Goal: Contribute content

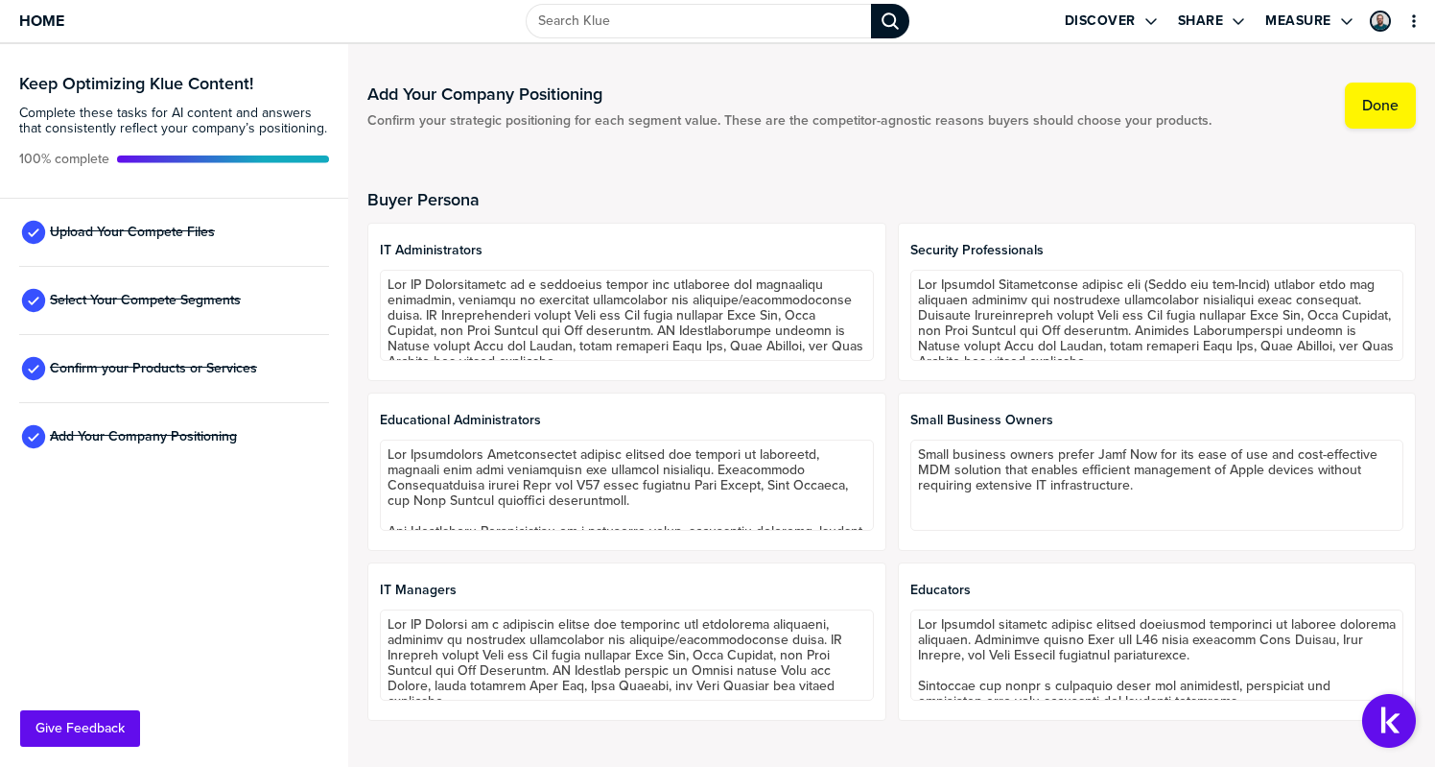
click at [189, 245] on div "Upload Your Compete Files" at bounding box center [174, 233] width 310 height 68
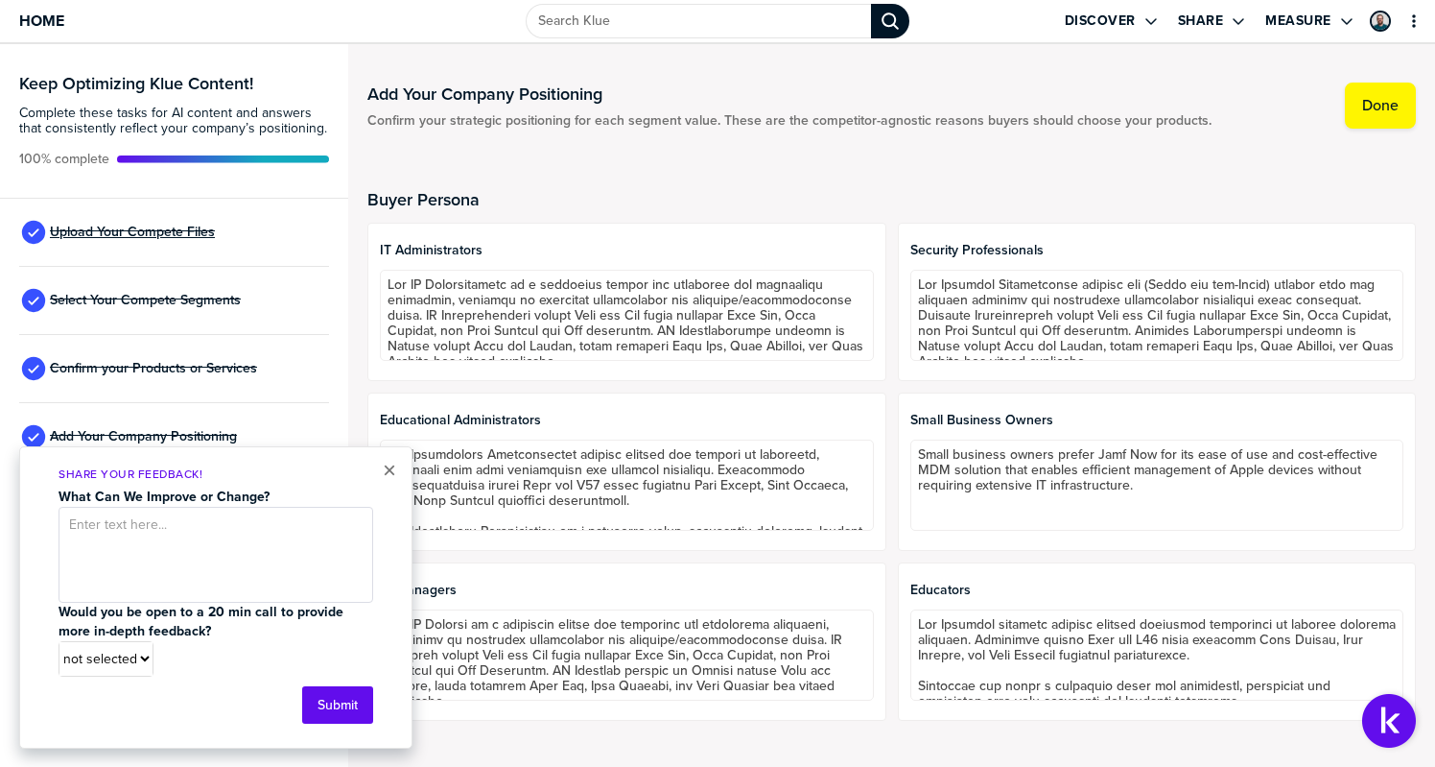
click at [178, 234] on span "Upload Your Compete Files" at bounding box center [132, 232] width 165 height 15
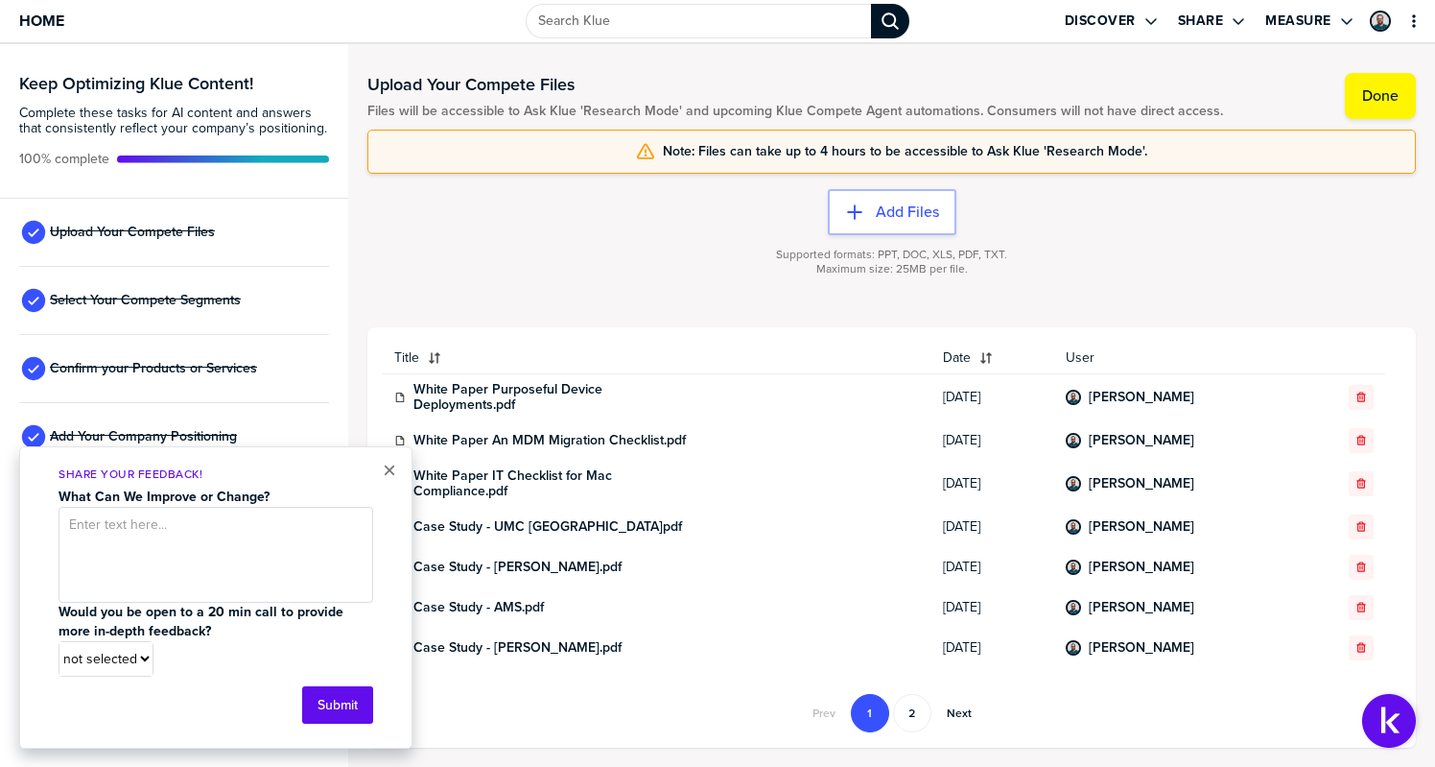
click at [397, 472] on div "× Share Your Feedback! What Can We Improve or Change? Would you be open to a 20…" at bounding box center [215, 597] width 393 height 302
click at [383, 474] on button "×" at bounding box center [389, 470] width 13 height 23
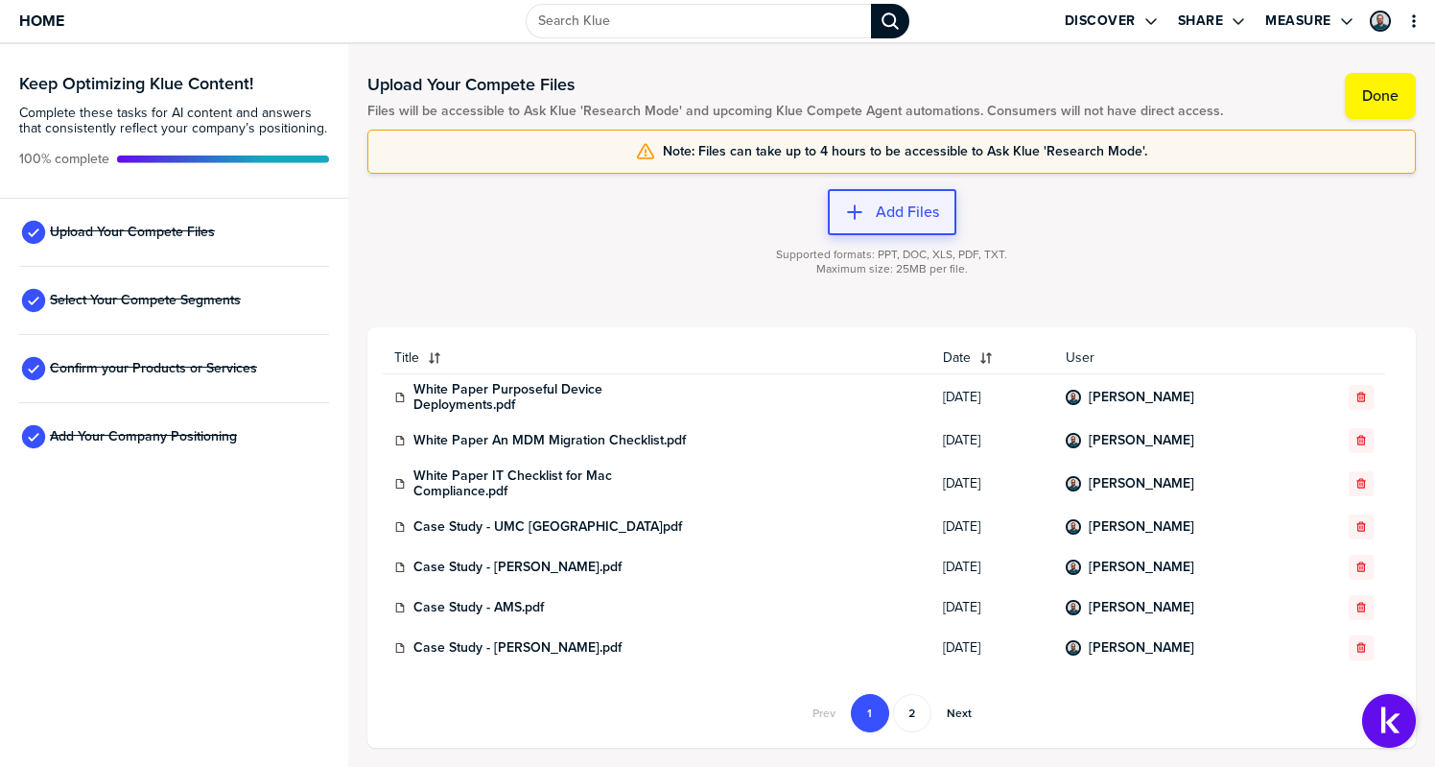
click at [887, 215] on label "Add Files" at bounding box center [907, 211] width 63 height 19
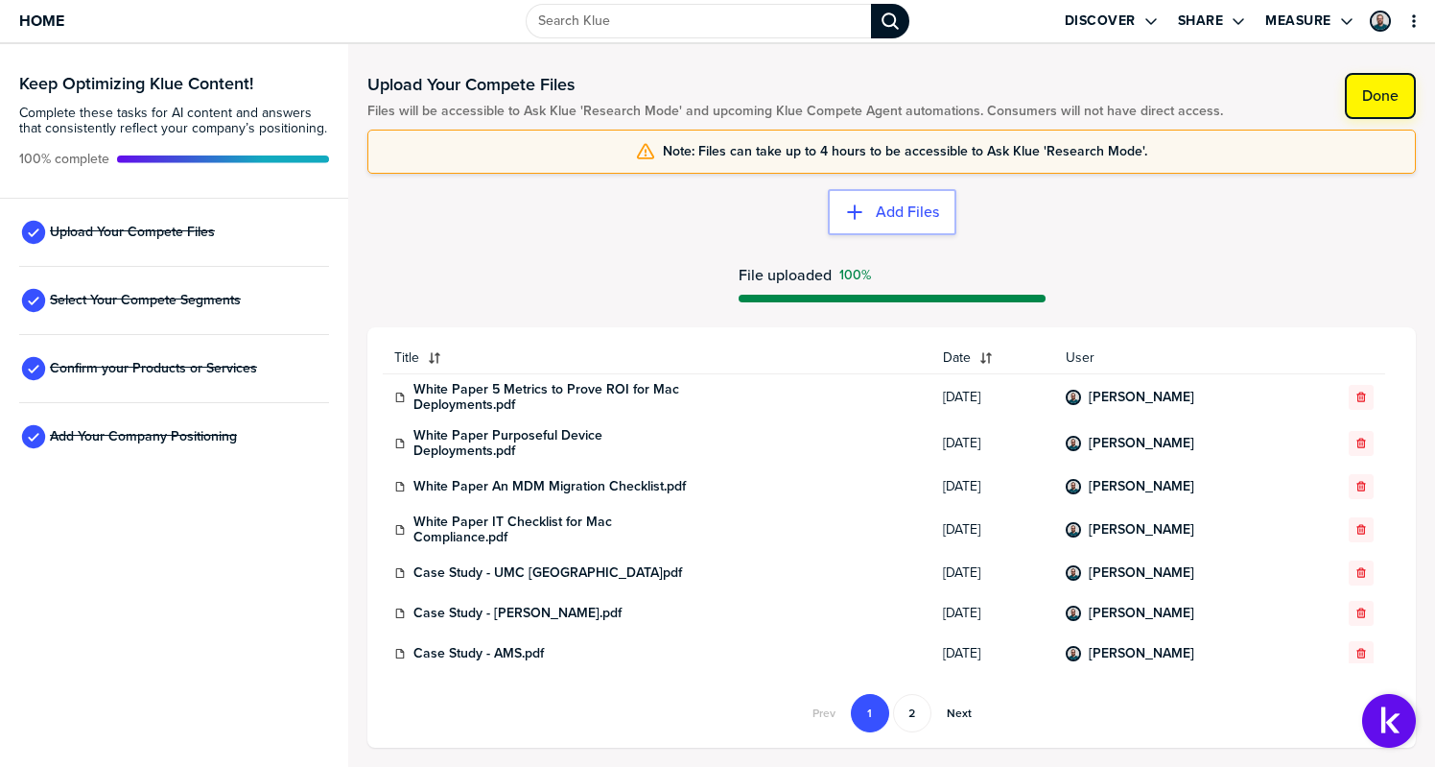
click at [1389, 101] on label "Done" at bounding box center [1380, 95] width 36 height 19
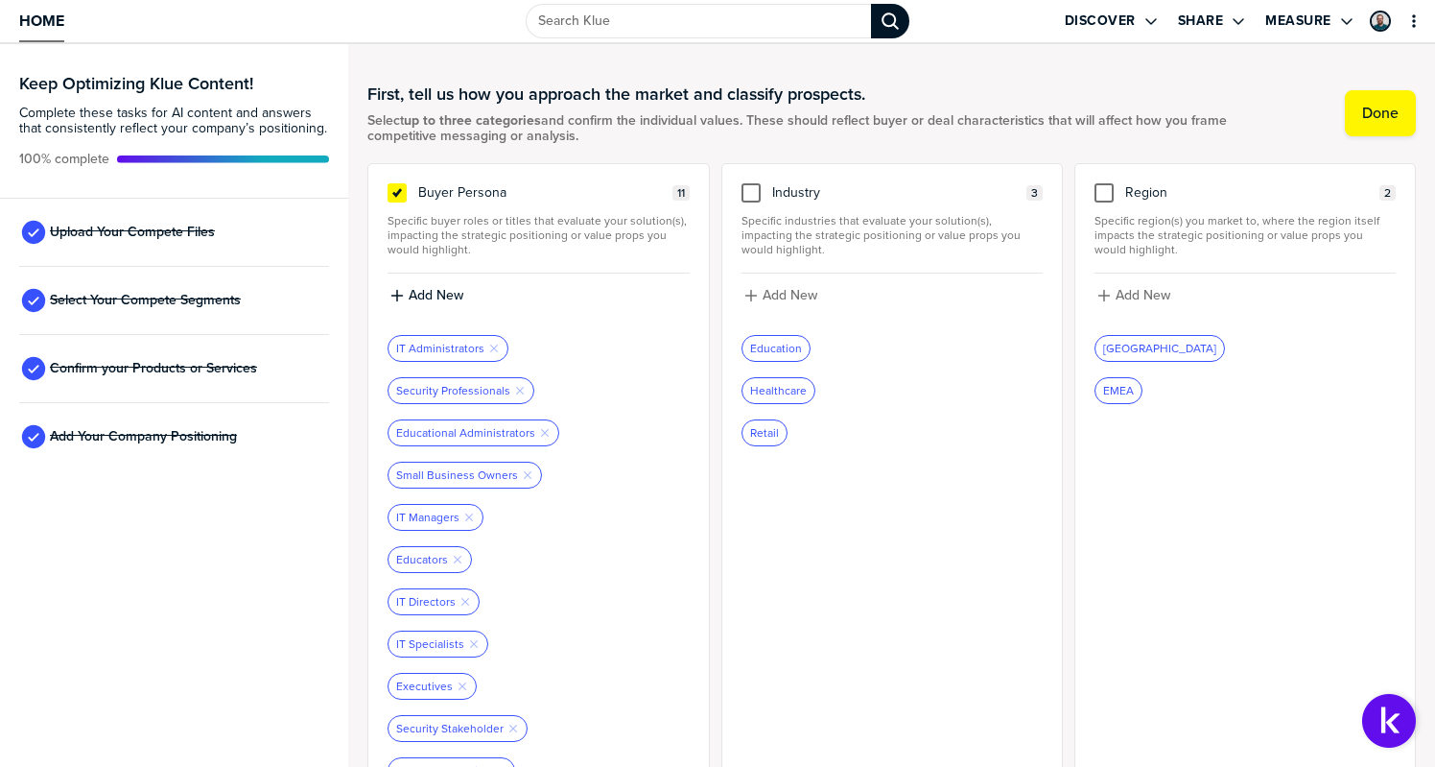
click at [54, 26] on span "Home" at bounding box center [41, 20] width 45 height 16
